Goal: Navigation & Orientation: Find specific page/section

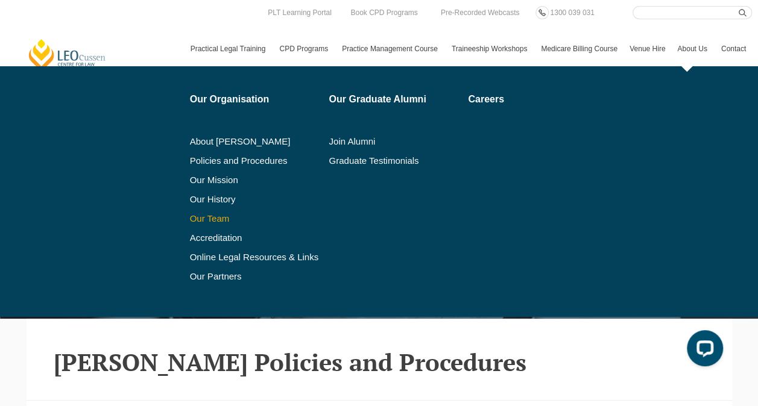
click at [218, 217] on link "Our Team" at bounding box center [255, 219] width 131 height 10
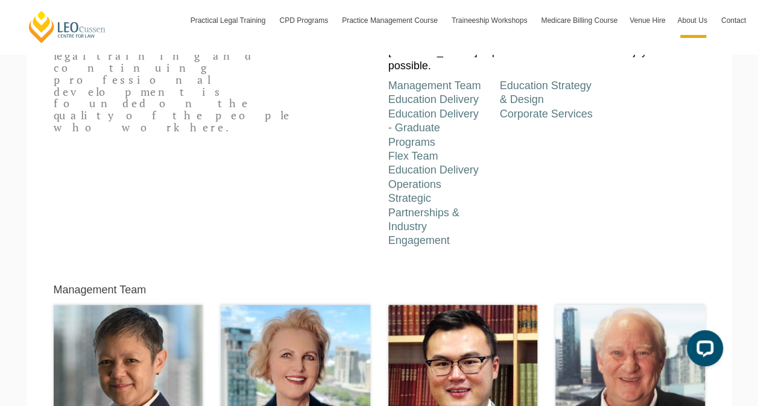
scroll to position [394, 0]
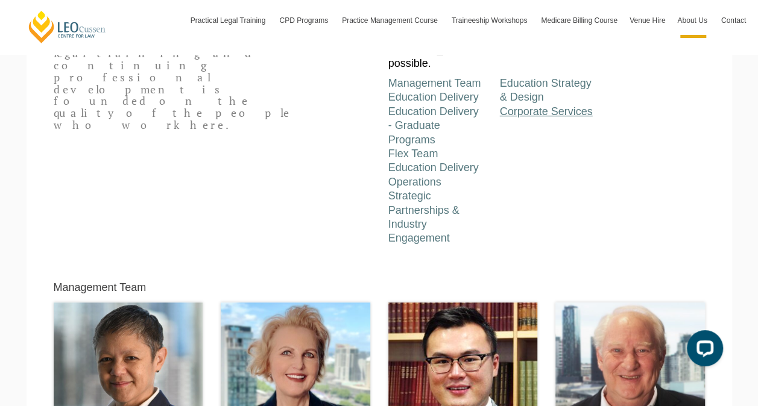
click at [548, 106] on link "Corporate Services" at bounding box center [545, 112] width 93 height 12
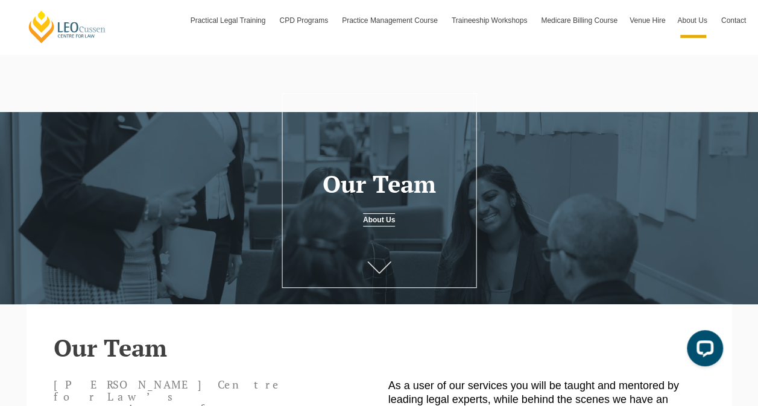
scroll to position [0, 0]
